Goal: Contribute content

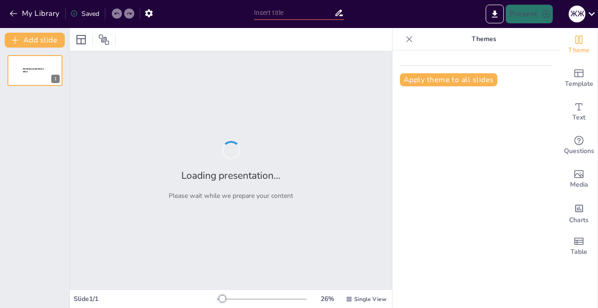
type input "Келешек Қазақстан: Инновация мен Білімнің Орталығы"
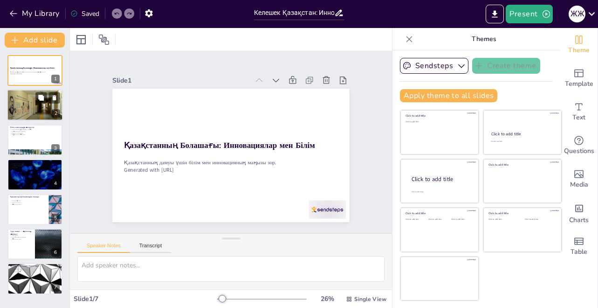
click at [37, 110] on div at bounding box center [35, 105] width 56 height 34
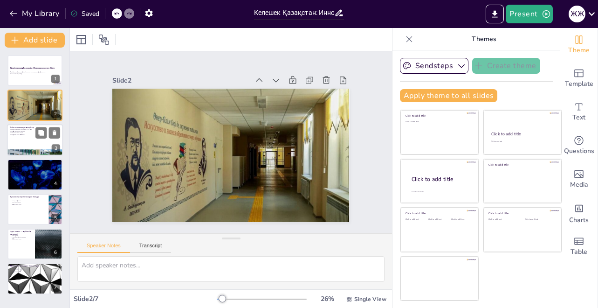
click at [34, 141] on div at bounding box center [35, 140] width 56 height 32
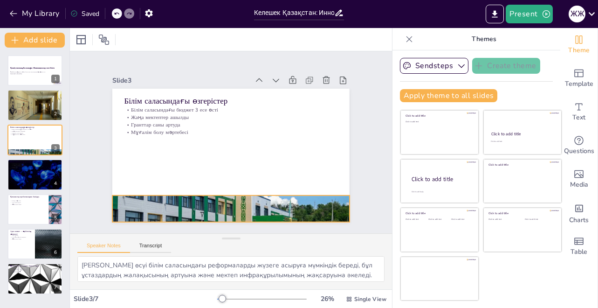
click at [212, 202] on div at bounding box center [275, 92] width 263 height 255
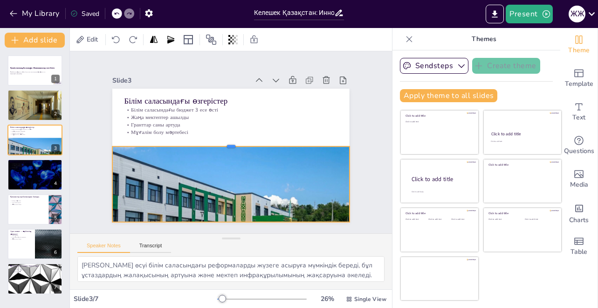
drag, startPoint x: 222, startPoint y: 189, endPoint x: 221, endPoint y: 140, distance: 49.0
click at [221, 140] on div at bounding box center [231, 141] width 220 height 103
click at [354, 123] on div "Slide 1 Қазақстанның Болашағы: Инновациялар мен Білім Қазақстанның дамуы үшін б…" at bounding box center [231, 142] width 322 height 312
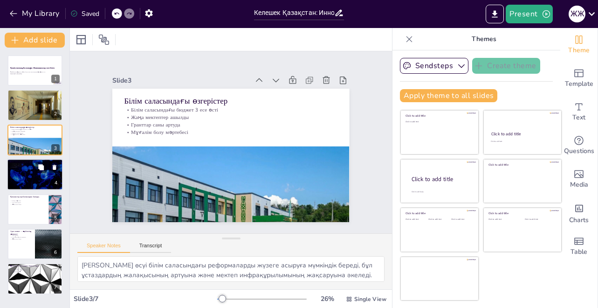
click at [33, 172] on div at bounding box center [35, 174] width 56 height 32
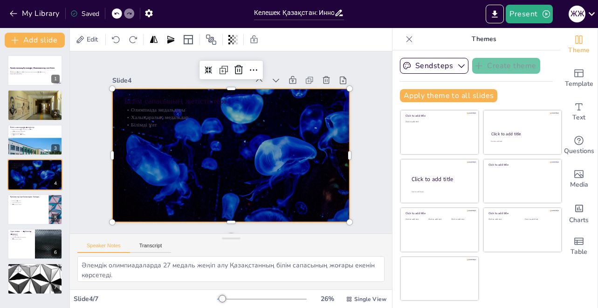
click at [177, 136] on div at bounding box center [244, 141] width 134 height 237
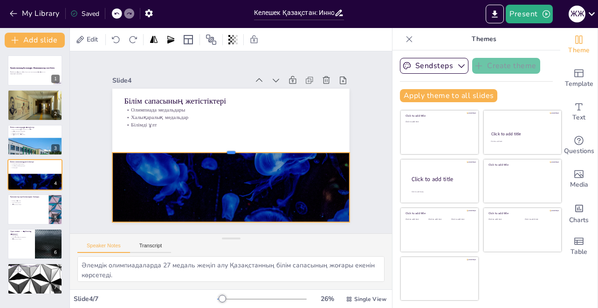
drag, startPoint x: 226, startPoint y: 84, endPoint x: 226, endPoint y: 148, distance: 63.9
click at [226, 148] on div at bounding box center [226, 146] width 146 height 196
click at [42, 200] on icon at bounding box center [41, 202] width 6 height 6
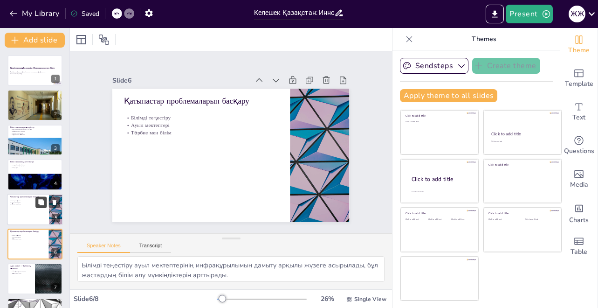
scroll to position [28, 0]
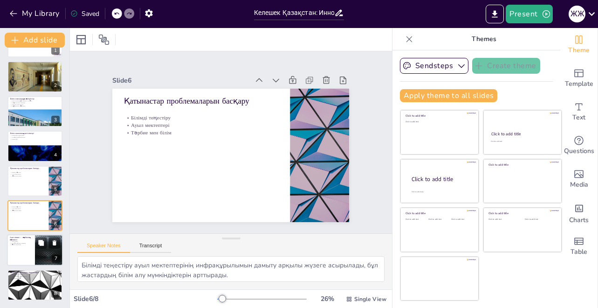
click at [27, 239] on p "Адал азамат — тәрбиенің нәтижесі" at bounding box center [21, 238] width 22 height 5
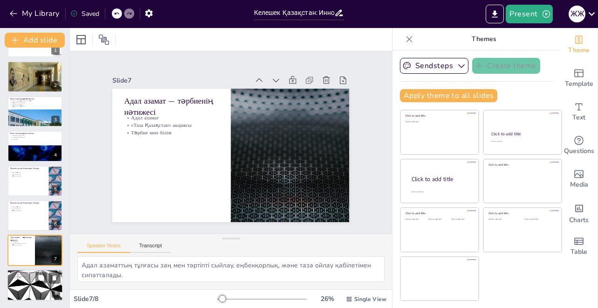
click at [32, 286] on div at bounding box center [35, 285] width 56 height 32
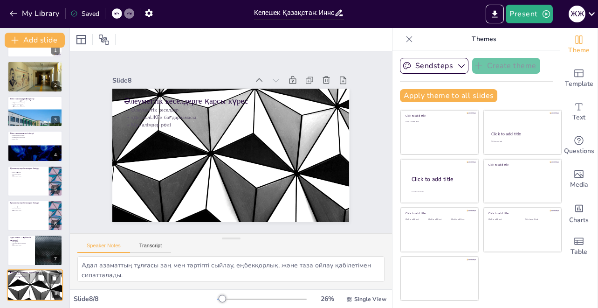
type textarea "Әлеуметтік кеселдер, оның ішінде буллинг, наркотиктер және тұрмыстық зорлық-зом…"
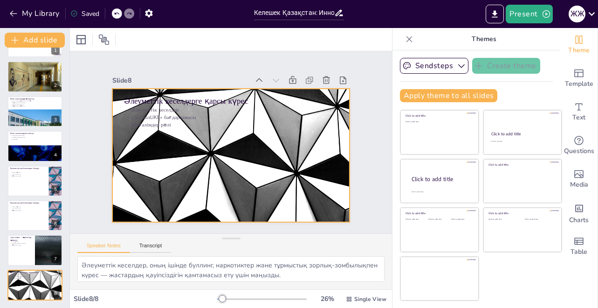
click at [131, 171] on div at bounding box center [238, 131] width 270 height 247
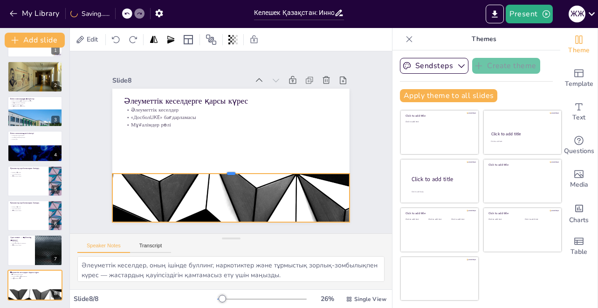
drag, startPoint x: 223, startPoint y: 83, endPoint x: 221, endPoint y: 168, distance: 84.9
click at [220, 168] on div at bounding box center [203, 145] width 32 height 236
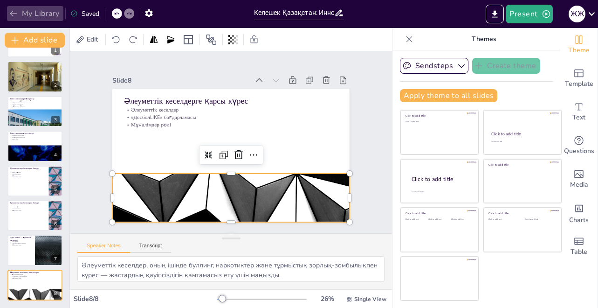
click at [9, 10] on icon "button" at bounding box center [13, 13] width 9 height 9
